Goal: Task Accomplishment & Management: Use online tool/utility

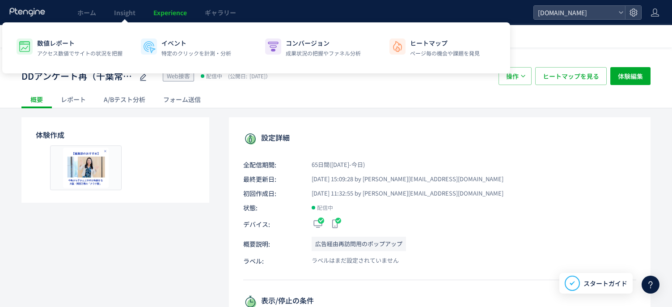
click at [200, 174] on div "体験作成 プレビュー" at bounding box center [115, 159] width 188 height 85
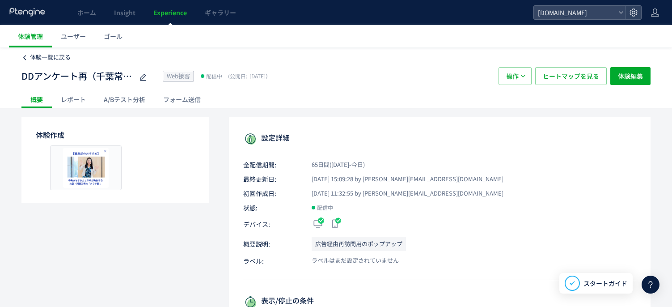
click at [43, 54] on span "体験一覧に戻る" at bounding box center [50, 57] width 41 height 8
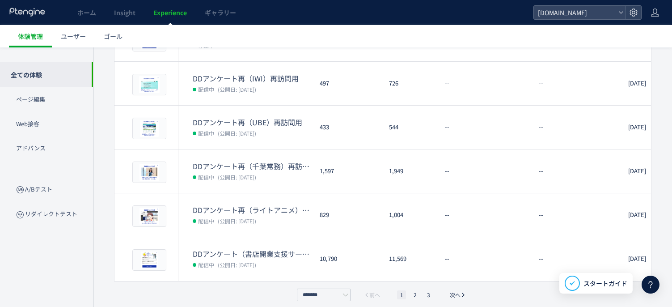
scroll to position [311, 0]
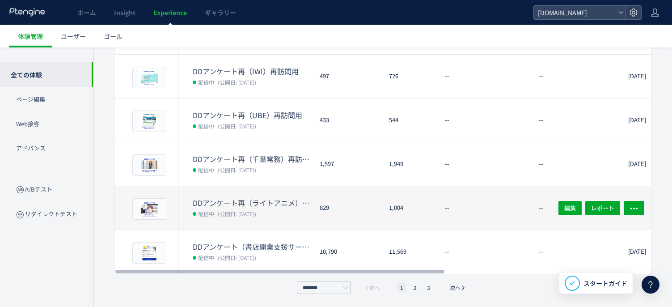
click at [289, 200] on dt "DDアンケート再（ライトアニメ）再訪問用" at bounding box center [253, 203] width 120 height 10
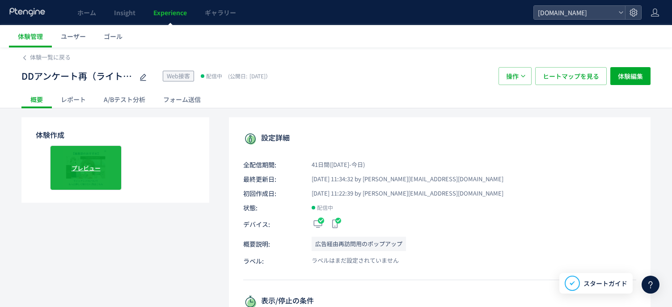
click at [91, 163] on span "プレビュー" at bounding box center [86, 167] width 29 height 8
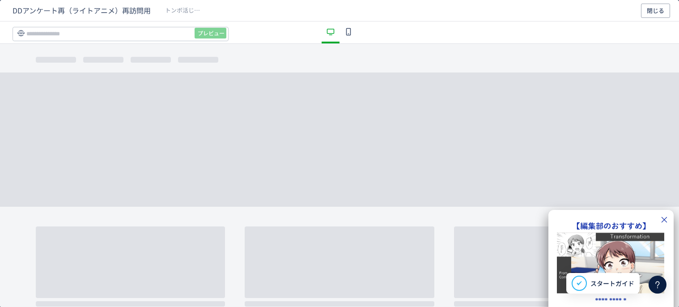
click at [610, 247] on img "dialog" at bounding box center [610, 262] width 107 height 61
click at [595, 177] on div "**********" at bounding box center [339, 193] width 679 height 263
click at [654, 10] on span "閉じる" at bounding box center [654, 11] width 17 height 14
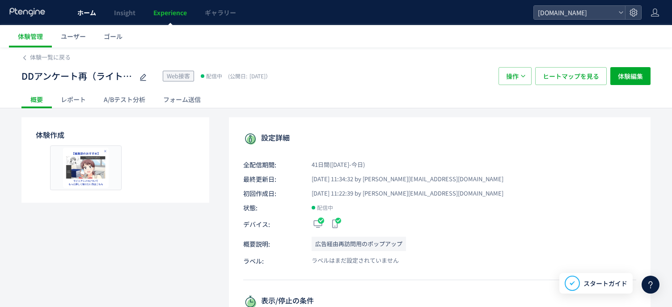
click at [84, 9] on span "ホーム" at bounding box center [86, 12] width 19 height 9
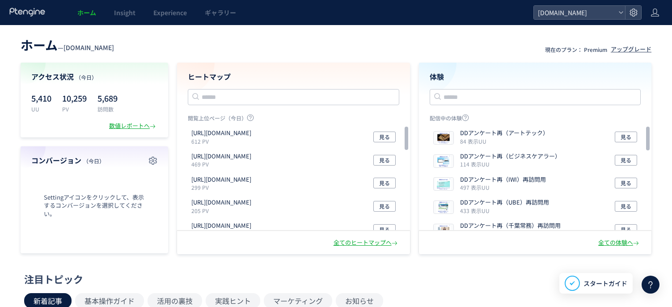
drag, startPoint x: 403, startPoint y: 274, endPoint x: 516, endPoint y: 111, distance: 198.1
click at [403, 274] on div "注目トピック" at bounding box center [333, 279] width 619 height 14
